Goal: Find specific page/section: Find specific page/section

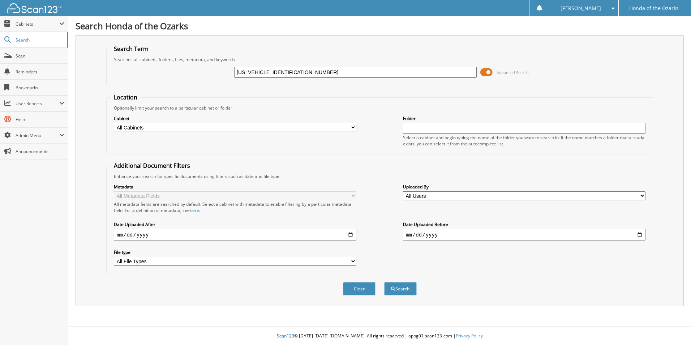
type input "[US_VEHICLE_IDENTIFICATION_NUMBER]"
click at [384, 282] on button "Search" at bounding box center [400, 288] width 33 height 13
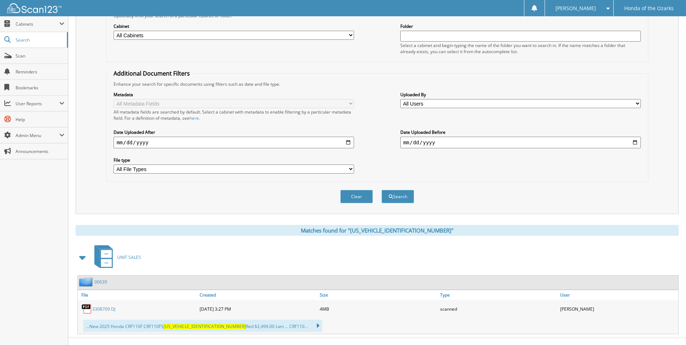
scroll to position [103, 0]
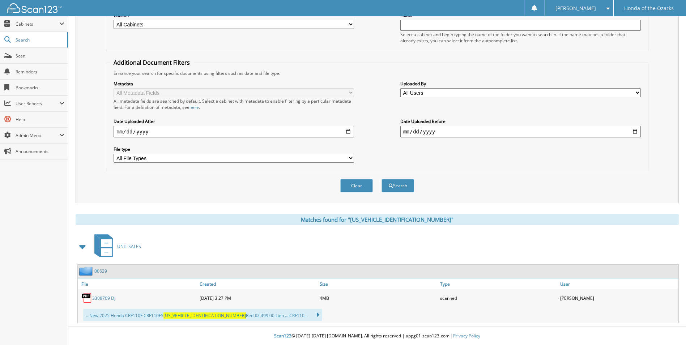
click at [106, 298] on link "3308709 DJ" at bounding box center [103, 298] width 23 height 6
click at [33, 56] on span "Scan" at bounding box center [40, 56] width 49 height 6
